Goal: Task Accomplishment & Management: Manage account settings

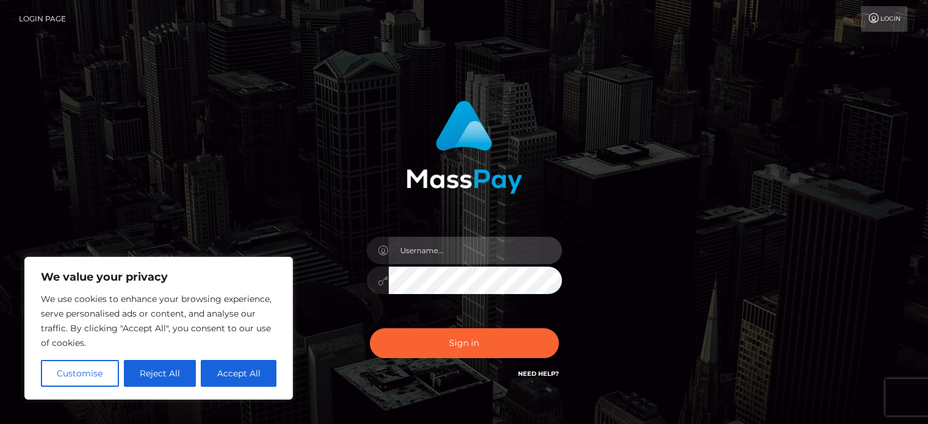
click at [436, 259] on input "text" at bounding box center [475, 250] width 173 height 27
type input "[EMAIL_ADDRESS][DOMAIN_NAME]"
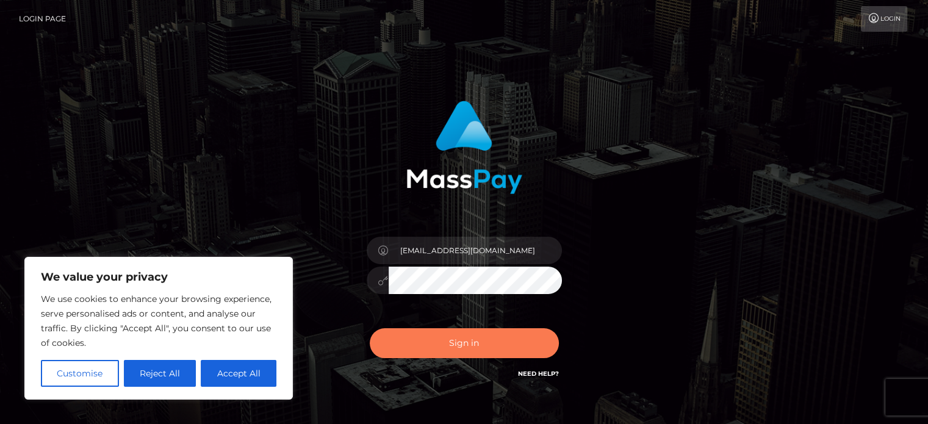
click at [456, 339] on button "Sign in" at bounding box center [464, 343] width 189 height 30
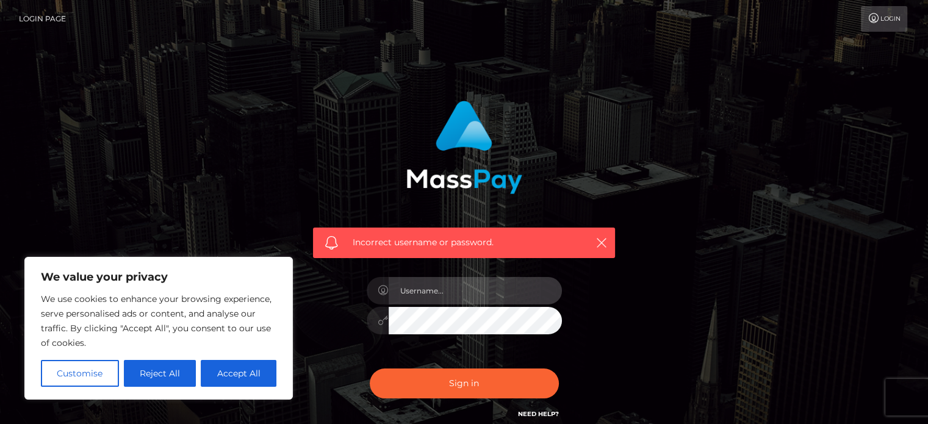
click at [440, 301] on input "text" at bounding box center [475, 290] width 173 height 27
type input "[EMAIL_ADDRESS][DOMAIN_NAME]"
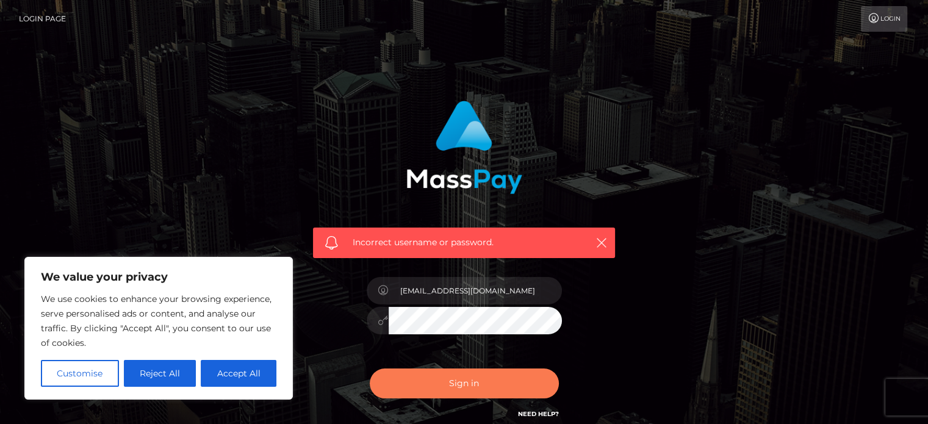
click at [442, 389] on button "Sign in" at bounding box center [464, 384] width 189 height 30
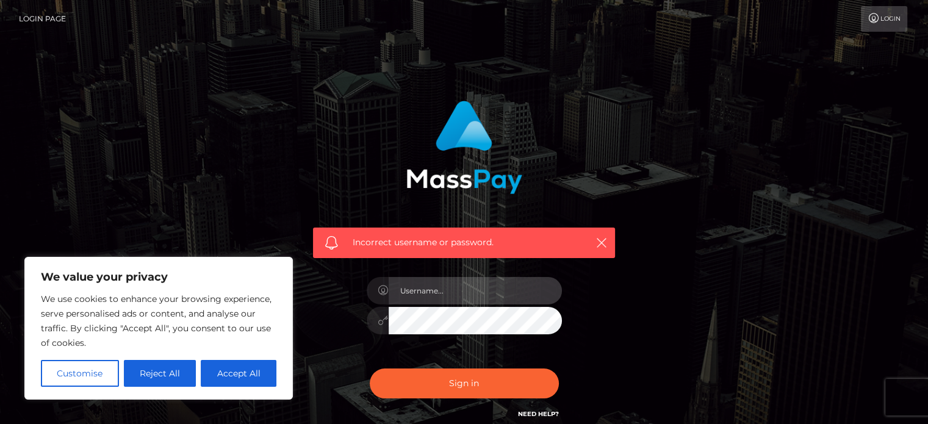
click at [464, 301] on input "text" at bounding box center [475, 290] width 173 height 27
type input "[EMAIL_ADDRESS][DOMAIN_NAME]"
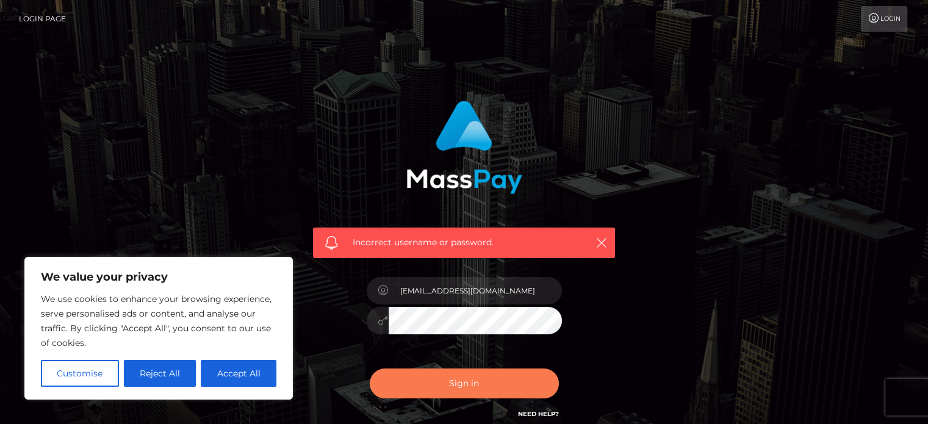
click at [461, 385] on button "Sign in" at bounding box center [464, 384] width 189 height 30
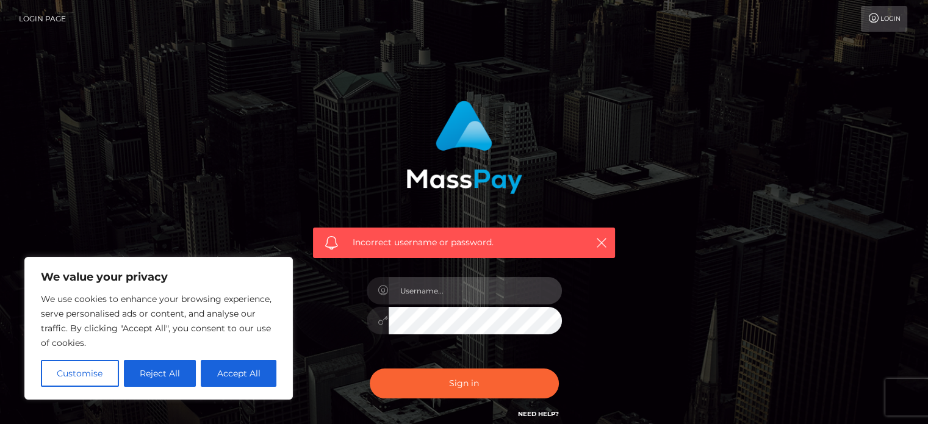
click at [454, 286] on input "text" at bounding box center [475, 290] width 173 height 27
click at [460, 294] on input "text" at bounding box center [475, 290] width 173 height 27
type input "[EMAIL_ADDRESS][DOMAIN_NAME]"
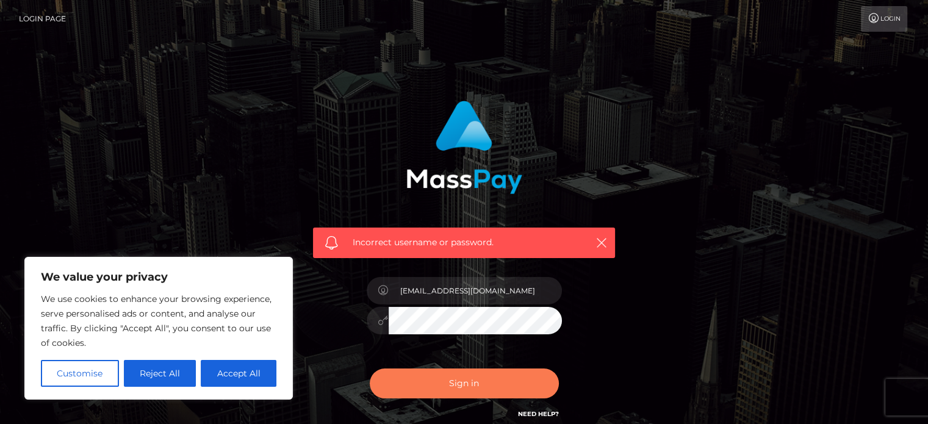
click at [442, 373] on button "Sign in" at bounding box center [464, 384] width 189 height 30
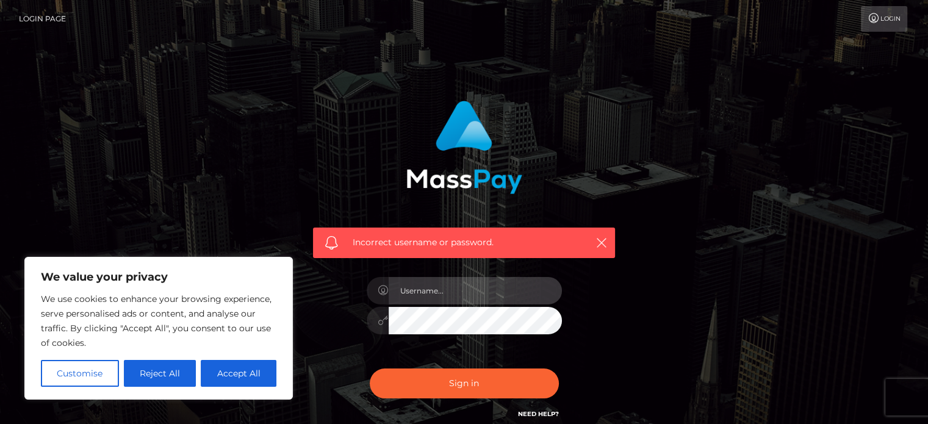
click at [425, 281] on input "text" at bounding box center [475, 290] width 173 height 27
type input "[EMAIL_ADDRESS][DOMAIN_NAME]"
click at [469, 417] on div "Incorrect username or password. iamhaxory@gmail.com" at bounding box center [464, 261] width 320 height 339
click at [456, 365] on div "Sign in Need Help?" at bounding box center [465, 388] width 214 height 54
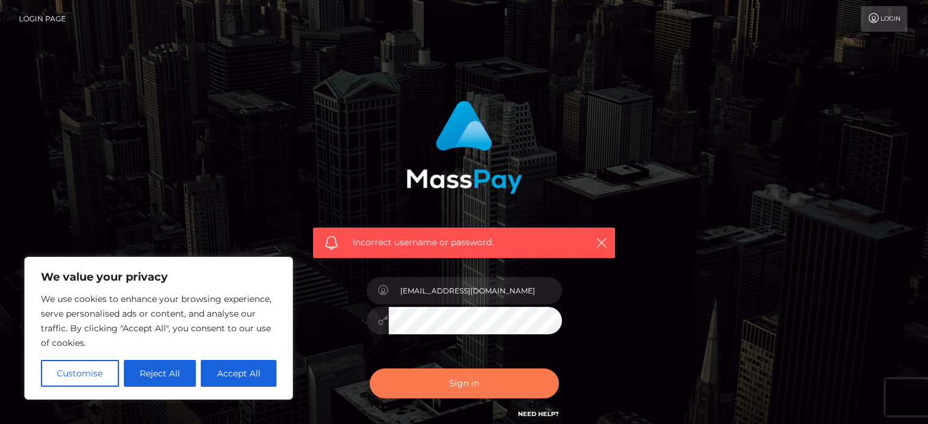
click at [449, 373] on button "Sign in" at bounding box center [464, 384] width 189 height 30
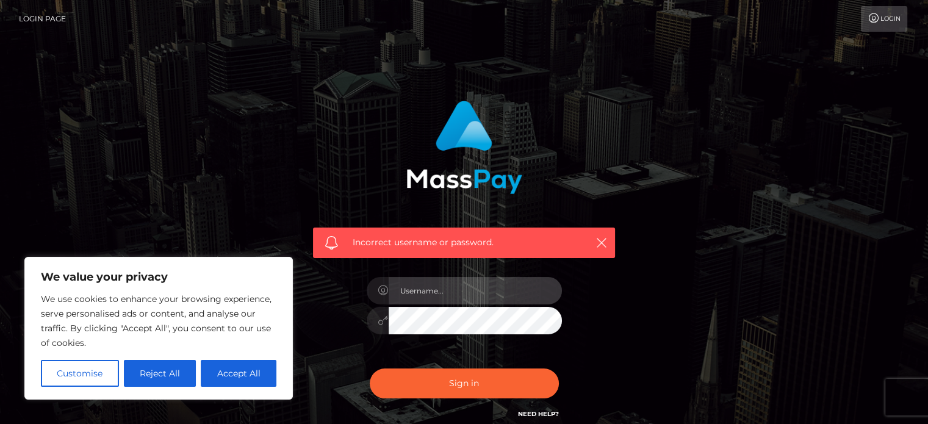
click at [437, 287] on input "text" at bounding box center [475, 290] width 173 height 27
type input "[EMAIL_ADDRESS][DOMAIN_NAME]"
click at [438, 365] on div "Sign in Need Help?" at bounding box center [465, 388] width 214 height 54
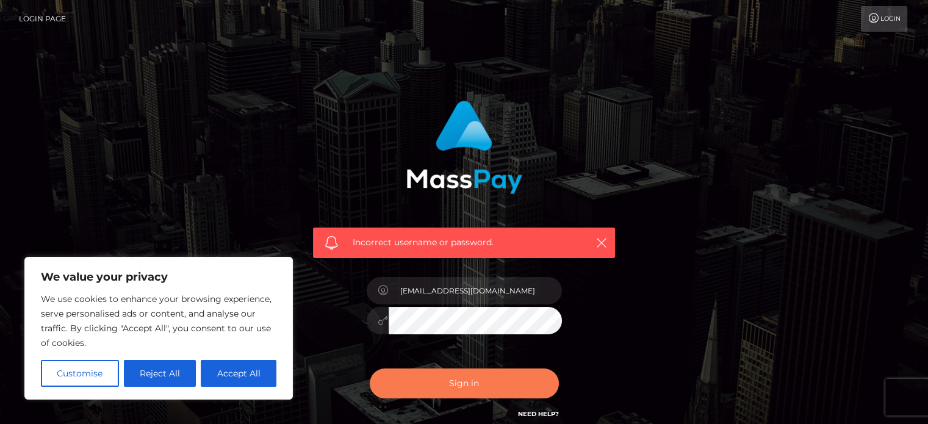
click at [432, 375] on button "Sign in" at bounding box center [464, 384] width 189 height 30
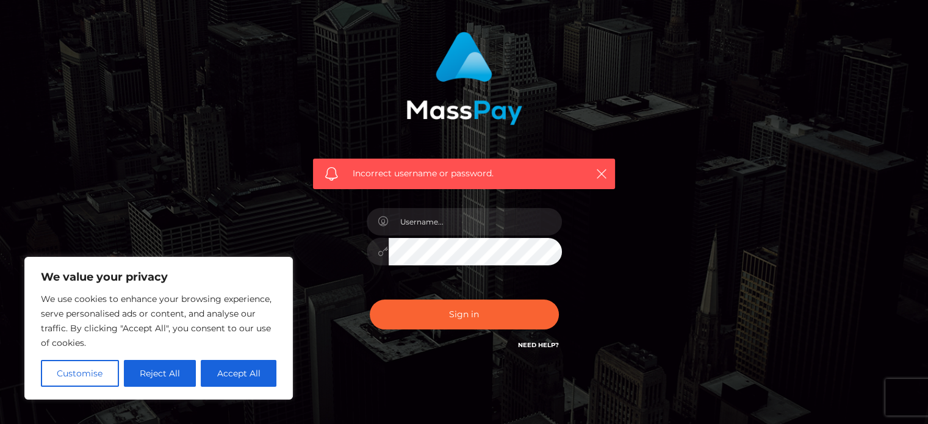
scroll to position [109, 0]
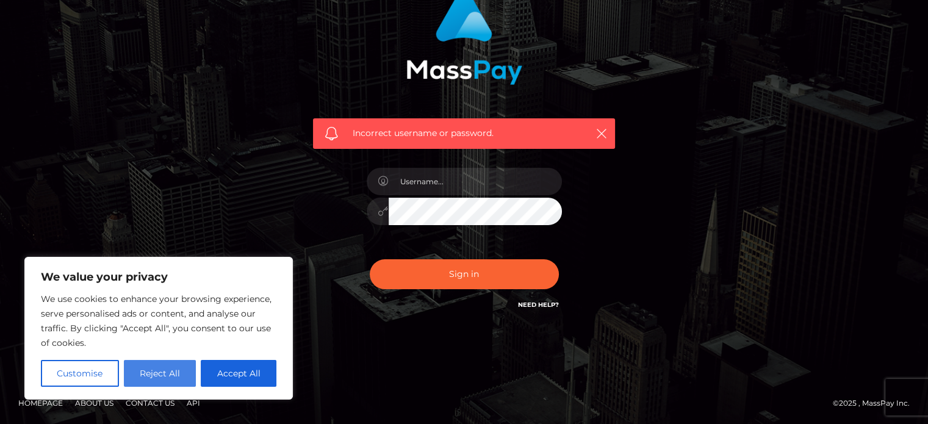
click at [167, 370] on button "Reject All" at bounding box center [160, 373] width 73 height 27
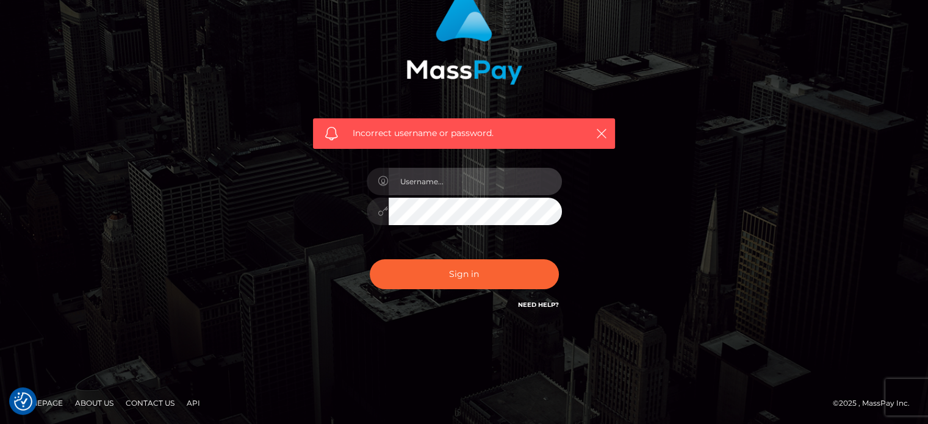
click at [426, 187] on input "text" at bounding box center [475, 181] width 173 height 27
type input "[EMAIL_ADDRESS][DOMAIN_NAME]"
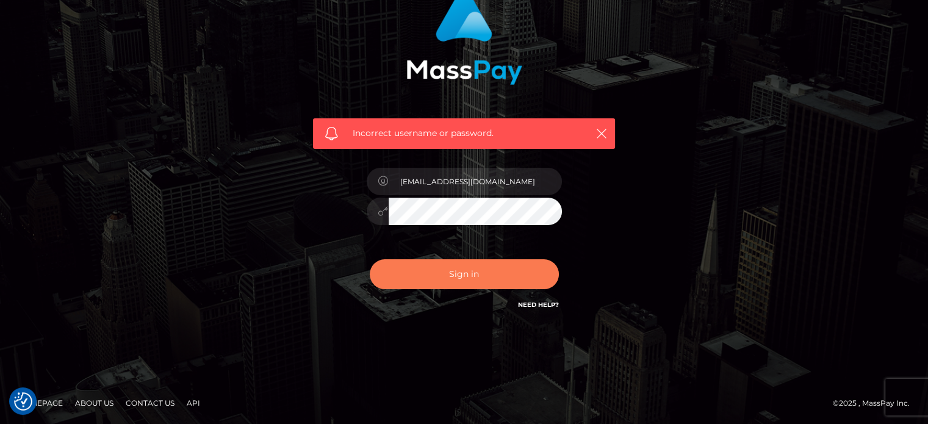
click at [495, 265] on button "Sign in" at bounding box center [464, 274] width 189 height 30
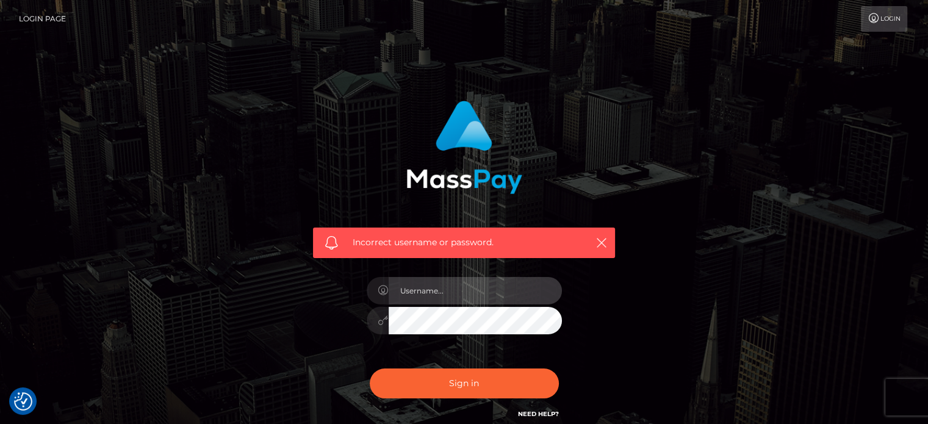
click at [468, 285] on input "text" at bounding box center [475, 290] width 173 height 27
type input "[EMAIL_ADDRESS][DOMAIN_NAME]"
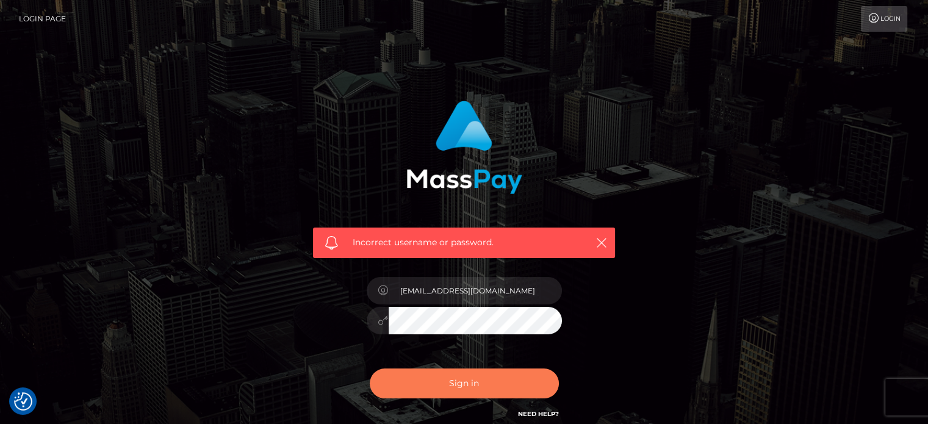
click at [444, 378] on button "Sign in" at bounding box center [464, 384] width 189 height 30
